Goal: Task Accomplishment & Management: Use online tool/utility

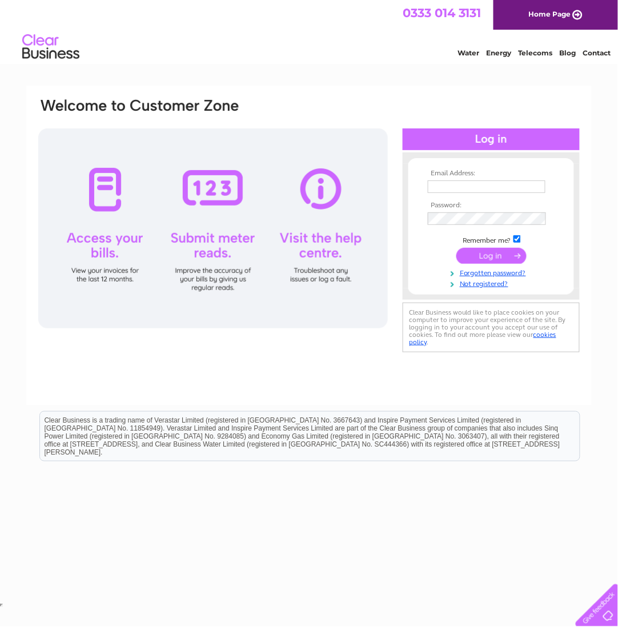
type input "fatboab1949@outlook.com"
click at [492, 259] on input "submit" at bounding box center [491, 256] width 70 height 16
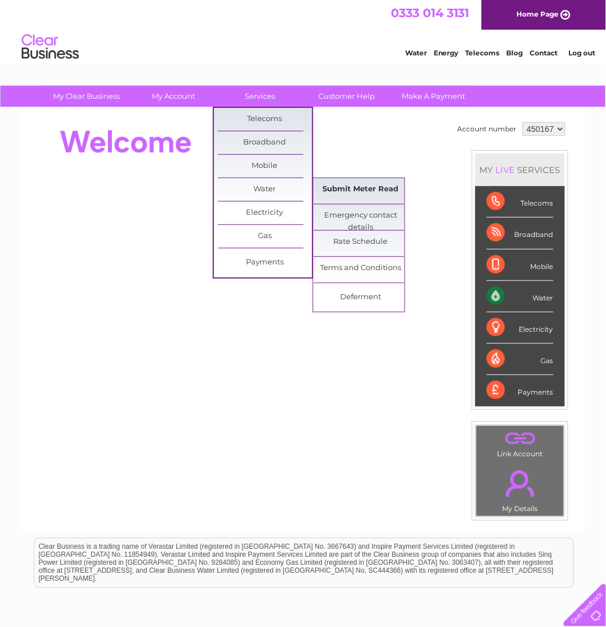
click at [364, 187] on link "Submit Meter Read" at bounding box center [361, 189] width 94 height 23
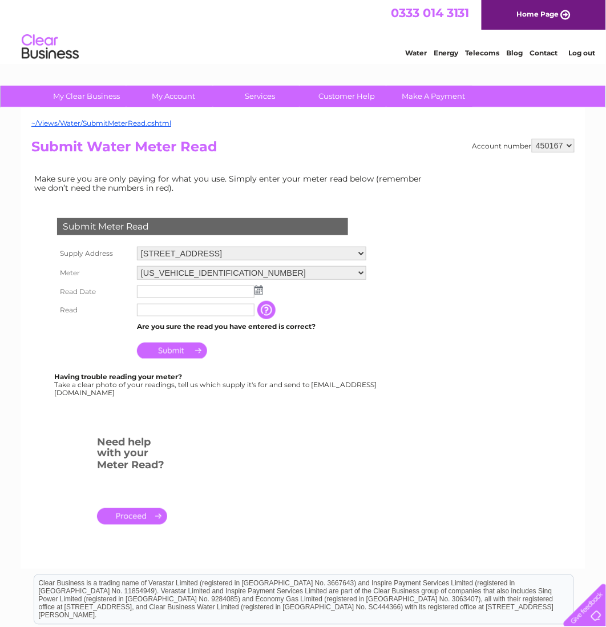
click at [259, 290] on img at bounding box center [259, 289] width 9 height 9
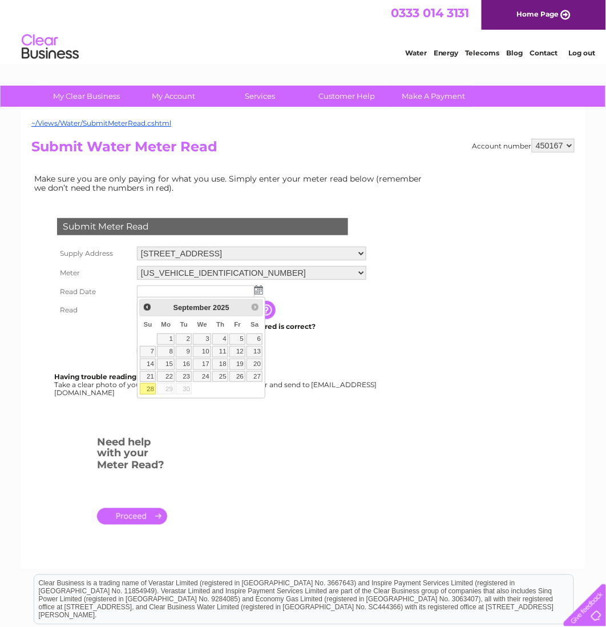
click at [148, 391] on link "28" at bounding box center [148, 388] width 16 height 11
type input "[DATE]"
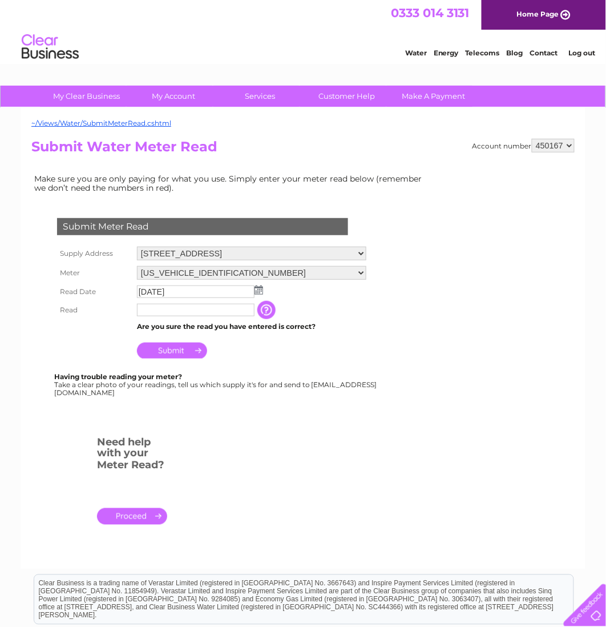
click at [154, 308] on input "text" at bounding box center [196, 310] width 118 height 13
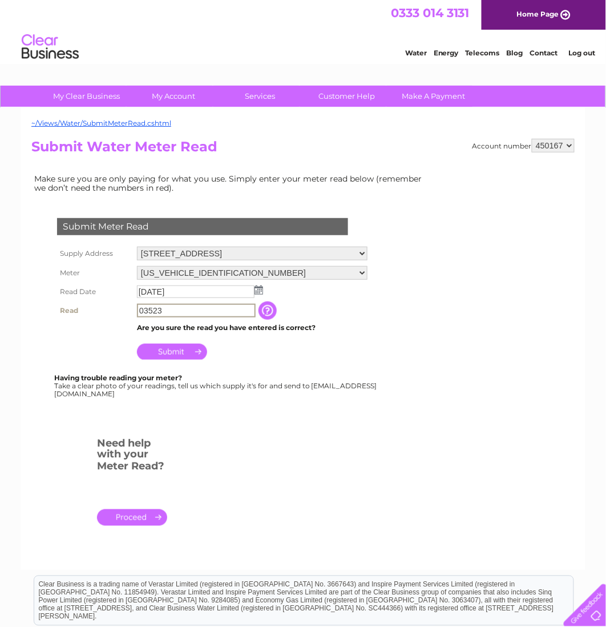
type input "03523"
click at [174, 348] on input "Submit" at bounding box center [172, 352] width 70 height 16
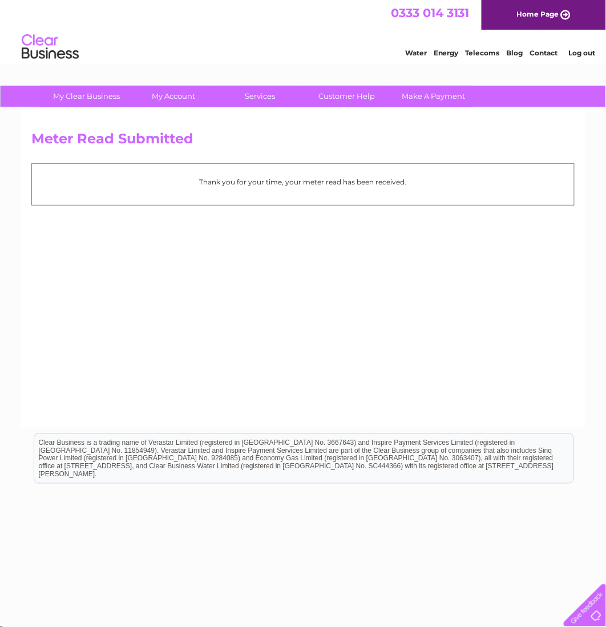
drag, startPoint x: 178, startPoint y: 348, endPoint x: 1222, endPoint y: 192, distance: 1055.1
click at [606, 192] on html "My Clear Business Login Details My Details My Preferences Link Account My Accou…" at bounding box center [303, 315] width 606 height 631
